Goal: Transaction & Acquisition: Obtain resource

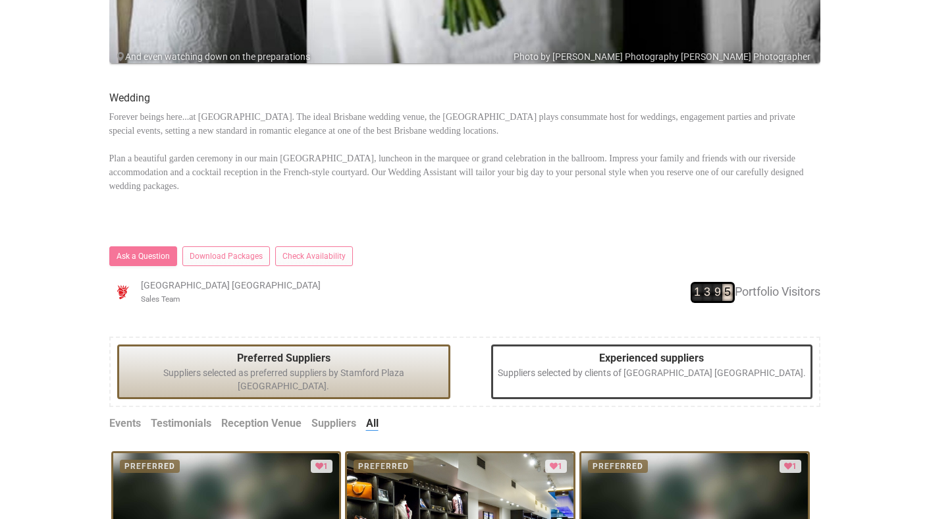
scroll to position [482, 0]
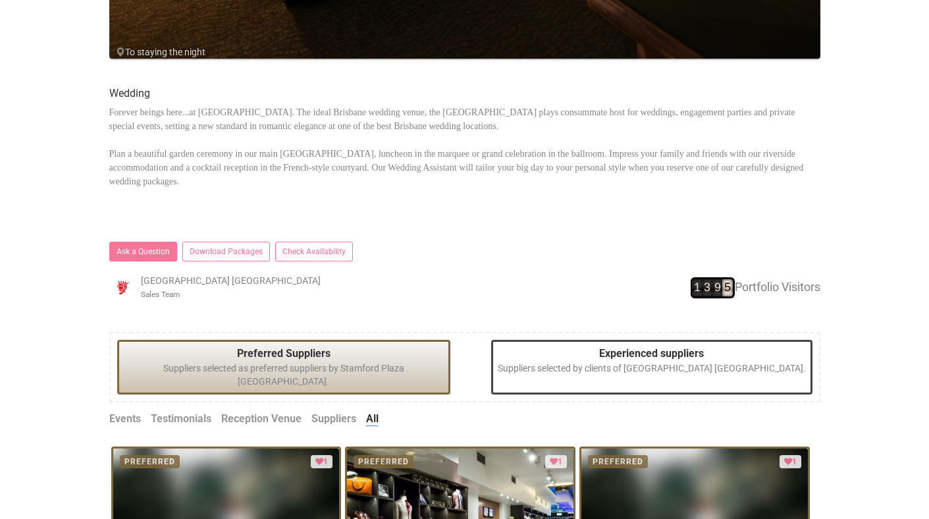
click at [328, 411] on link "Suppliers" at bounding box center [333, 418] width 45 height 15
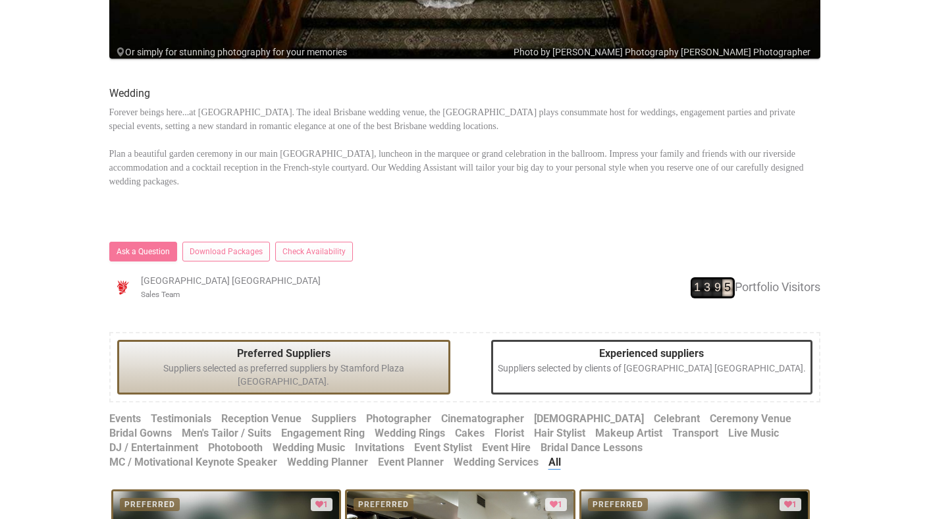
click at [534, 426] on link "Hair Stylist" at bounding box center [559, 433] width 51 height 15
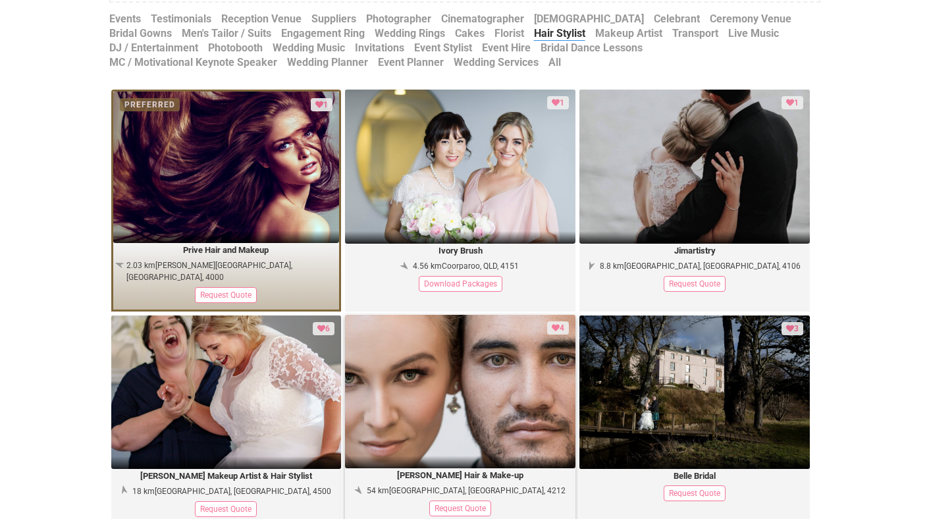
scroll to position [883, 0]
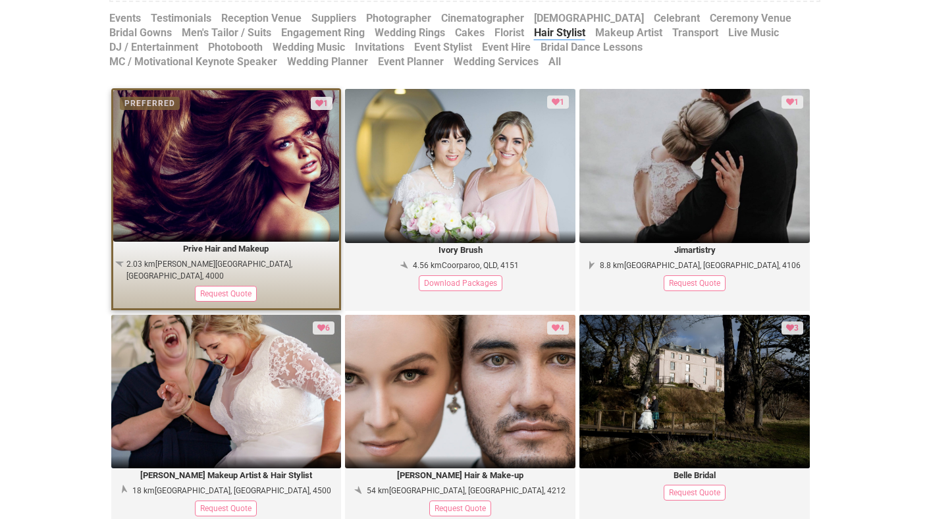
click at [240, 286] on div "Request Quote" at bounding box center [226, 294] width 62 height 16
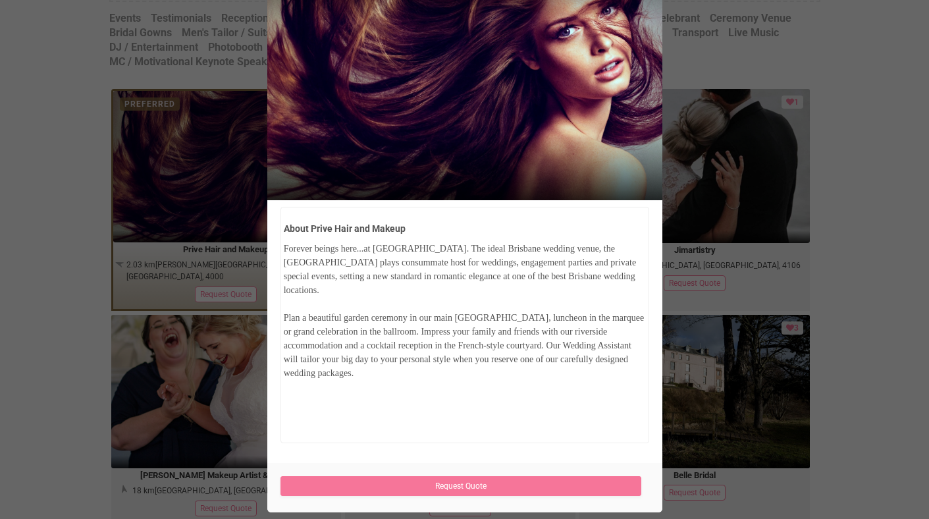
scroll to position [134, 0]
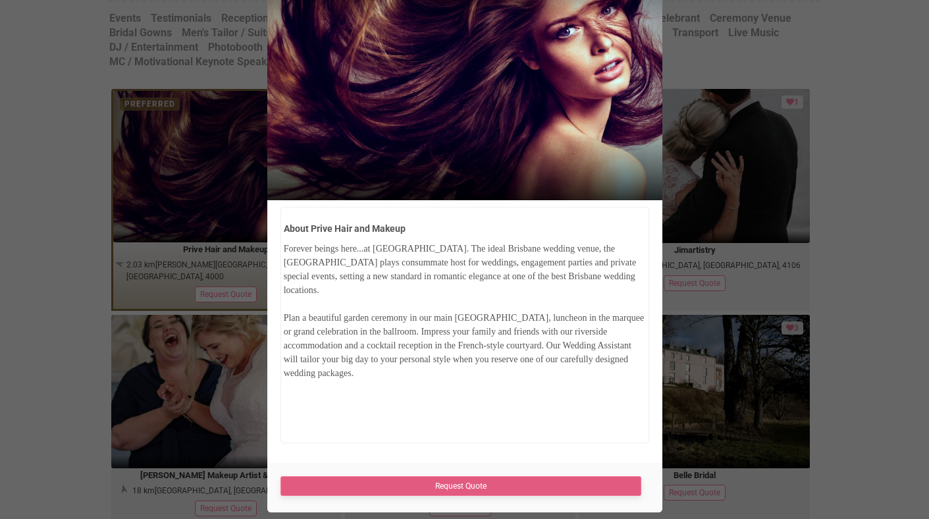
click at [444, 488] on link "Request Quote" at bounding box center [460, 486] width 361 height 20
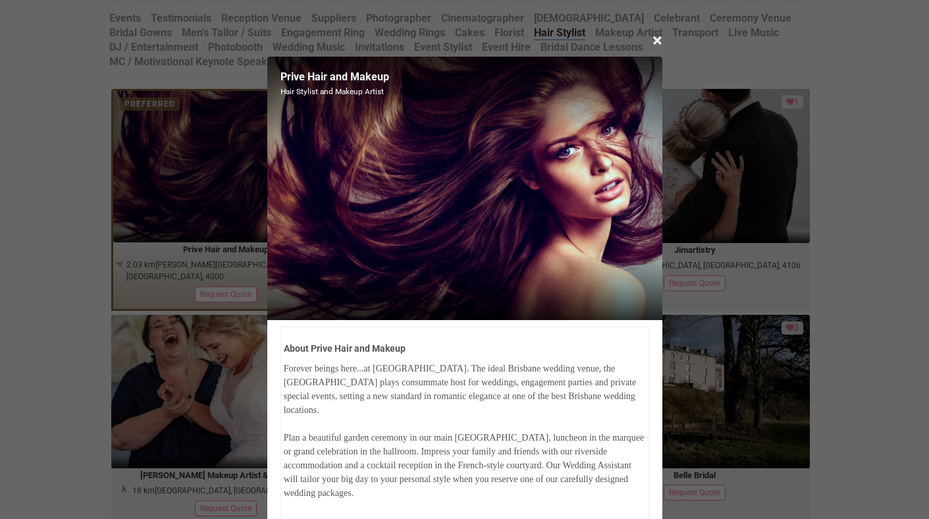
scroll to position [0, 0]
click at [654, 41] on span "×" at bounding box center [657, 41] width 10 height 22
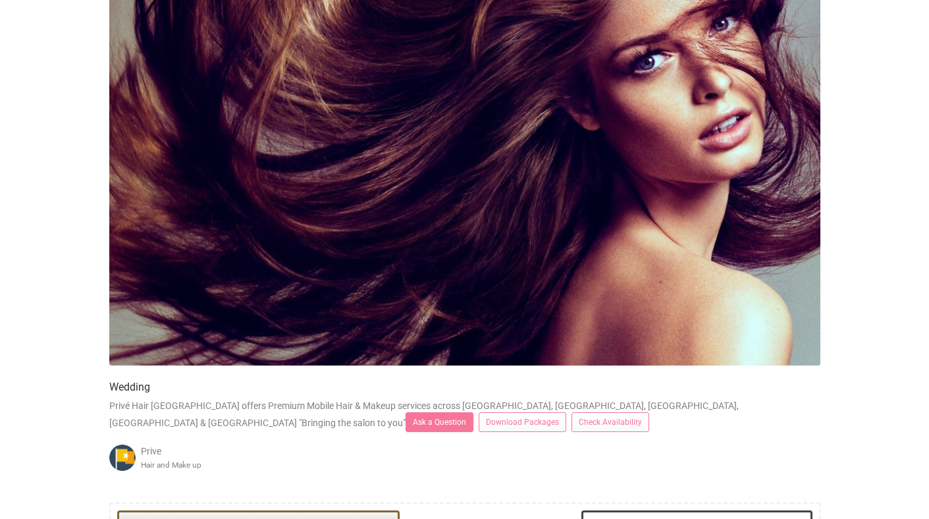
scroll to position [172, 0]
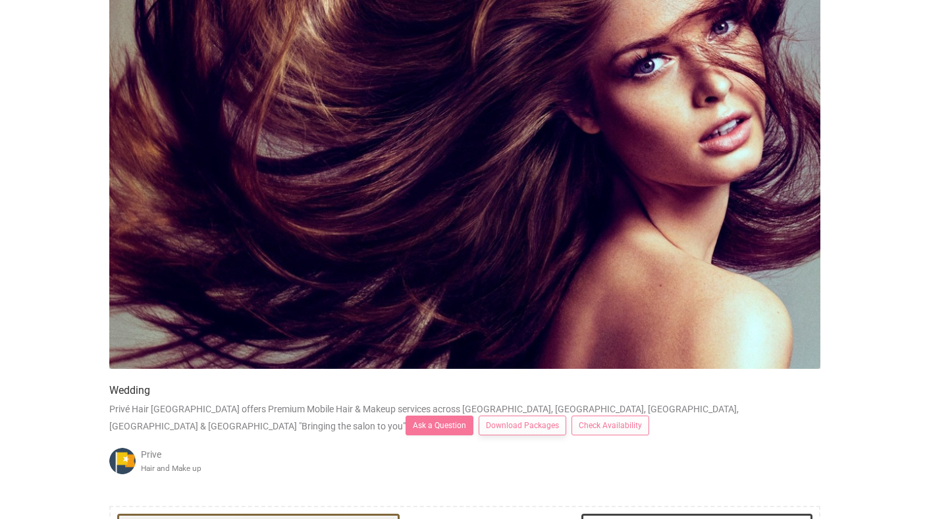
click at [478, 435] on link "Download Packages" at bounding box center [522, 425] width 88 height 20
click at [571, 432] on link "Check Availability" at bounding box center [610, 425] width 78 height 20
click at [478, 435] on link "Download Packages" at bounding box center [522, 425] width 88 height 20
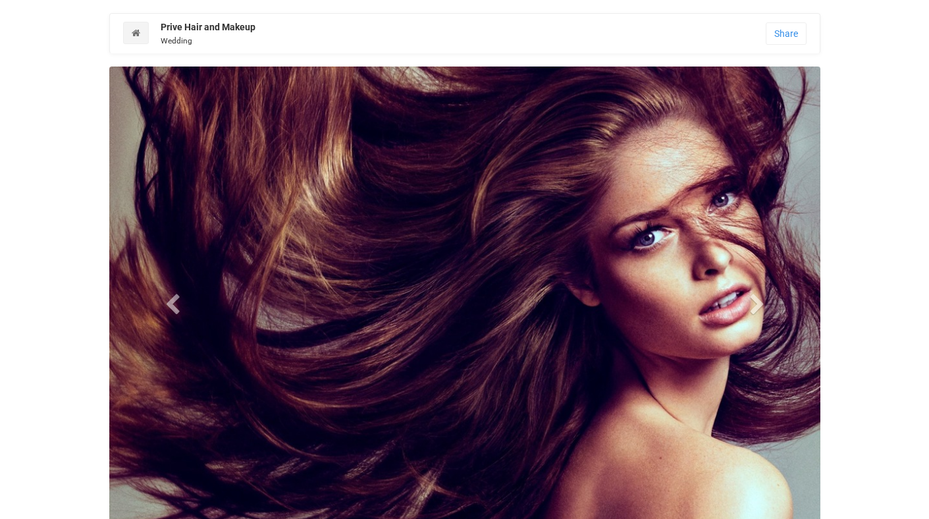
scroll to position [0, 0]
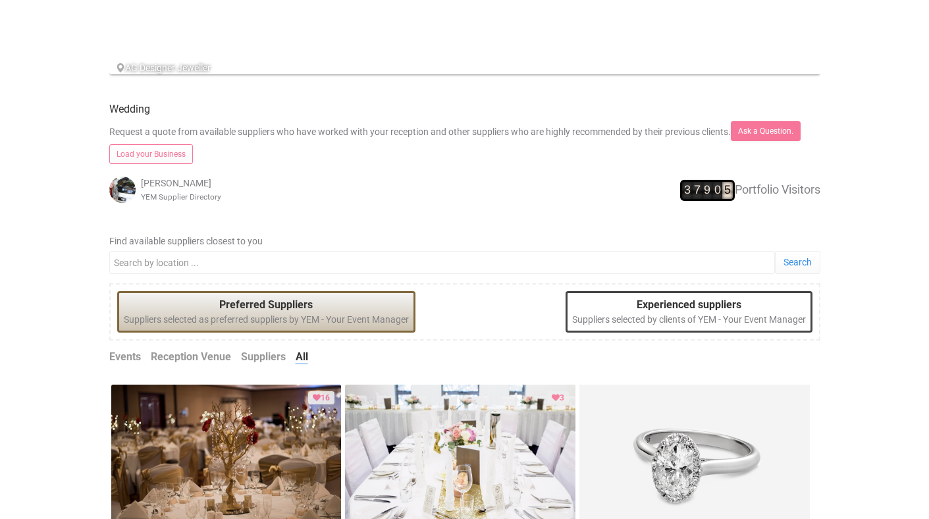
scroll to position [469, 0]
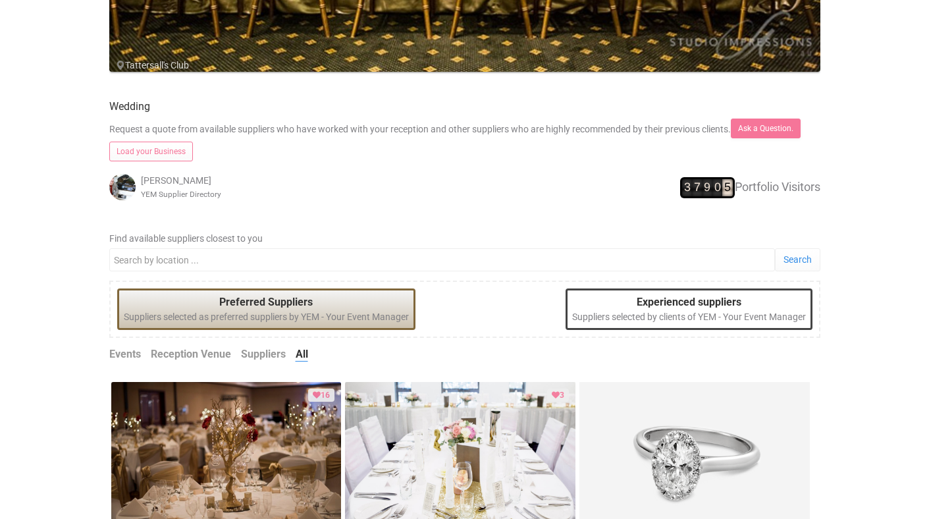
click at [269, 353] on link "Suppliers" at bounding box center [263, 354] width 45 height 15
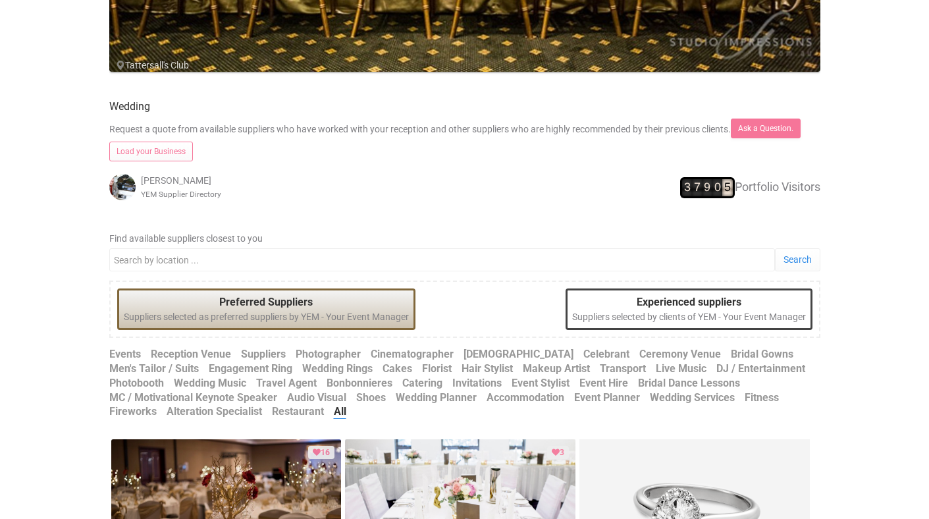
click at [583, 352] on link "Celebrant" at bounding box center [606, 354] width 46 height 15
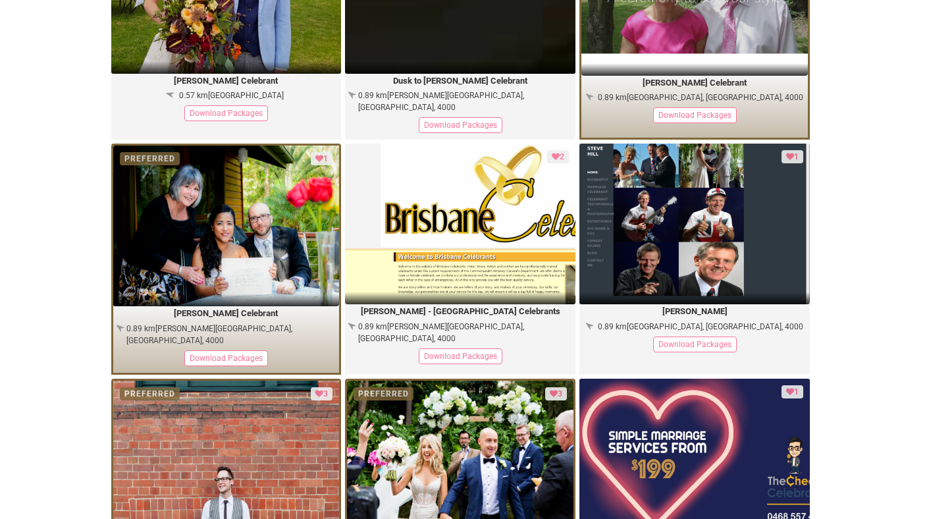
scroll to position [1217, 0]
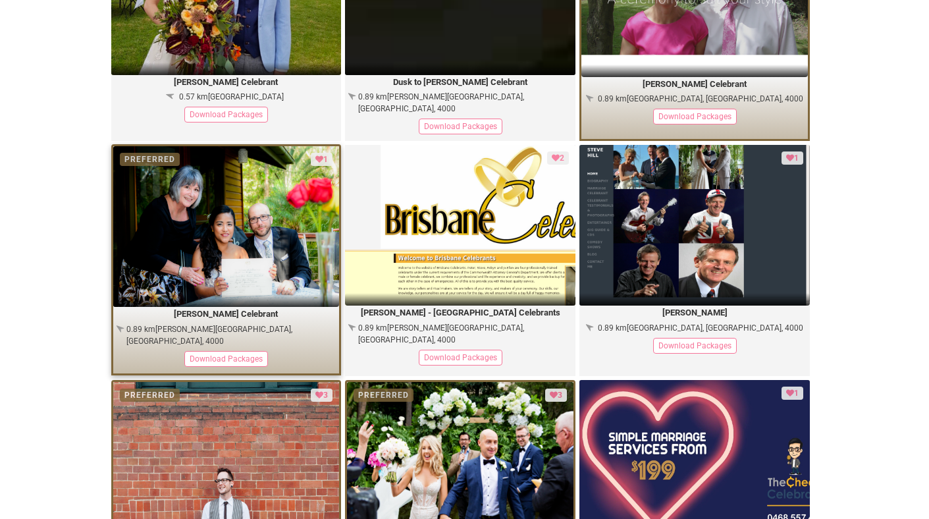
click at [202, 351] on div "Download Packages" at bounding box center [226, 359] width 84 height 16
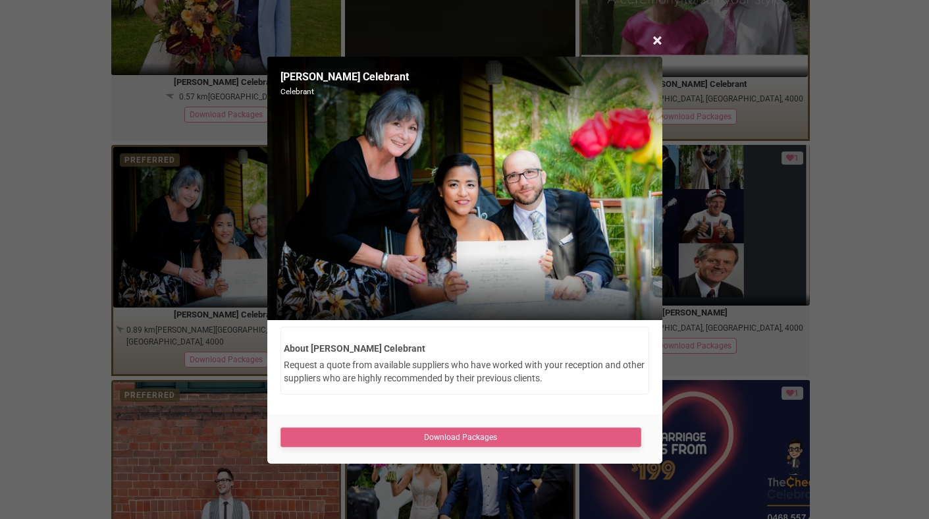
click at [366, 432] on link "Download Packages" at bounding box center [460, 437] width 361 height 20
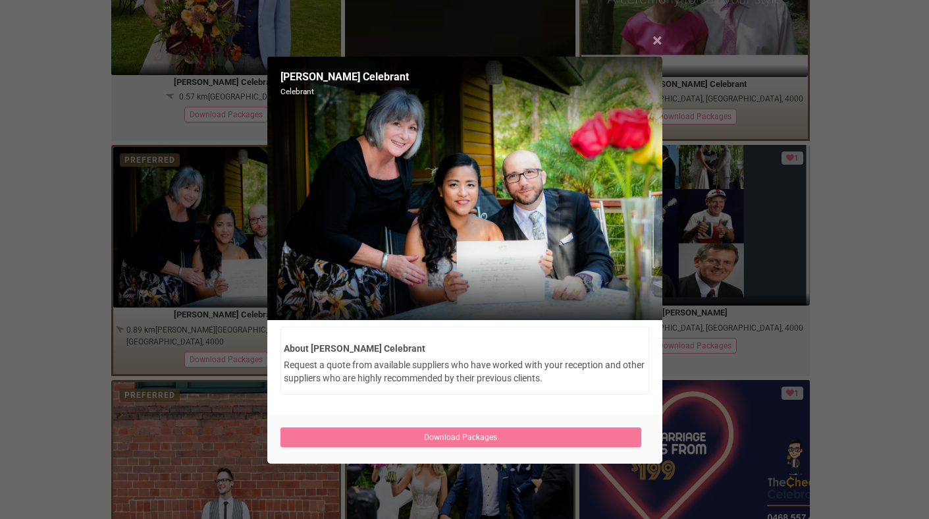
click at [658, 43] on span "×" at bounding box center [657, 41] width 10 height 22
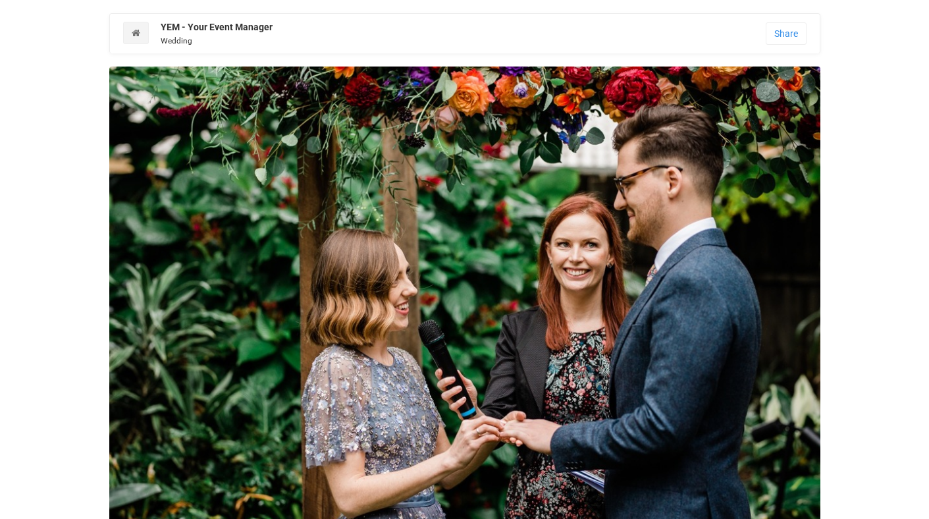
scroll to position [0, 0]
